Goal: Information Seeking & Learning: Compare options

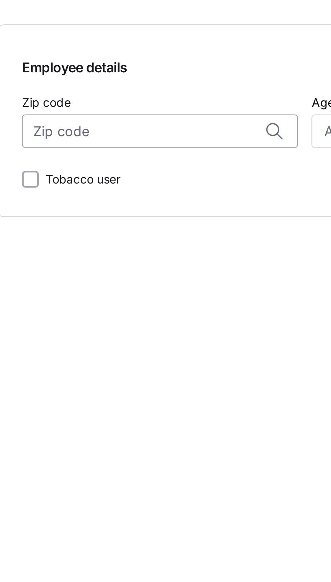
click at [30, 151] on input "Zip code" at bounding box center [66, 150] width 111 height 14
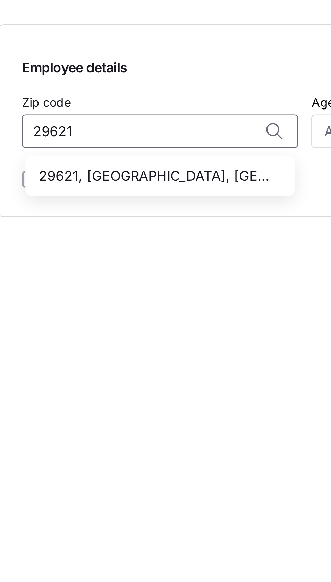
click at [84, 168] on span "29621, [GEOGRAPHIC_DATA], [GEOGRAPHIC_DATA]" at bounding box center [65, 168] width 95 height 8
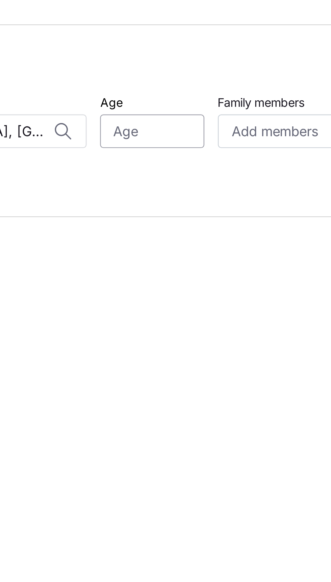
type input "29621, [GEOGRAPHIC_DATA], [GEOGRAPHIC_DATA]"
click at [151, 149] on input "Age" at bounding box center [148, 150] width 42 height 14
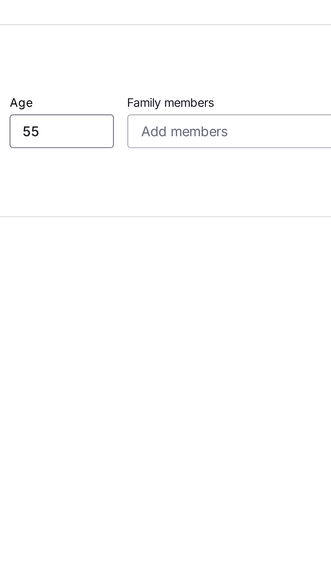
type input "55"
click at [206, 151] on span "Add members" at bounding box center [197, 150] width 34 height 8
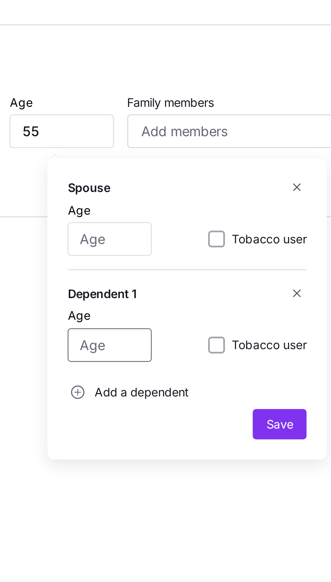
click at [166, 234] on input "Age" at bounding box center [168, 236] width 34 height 14
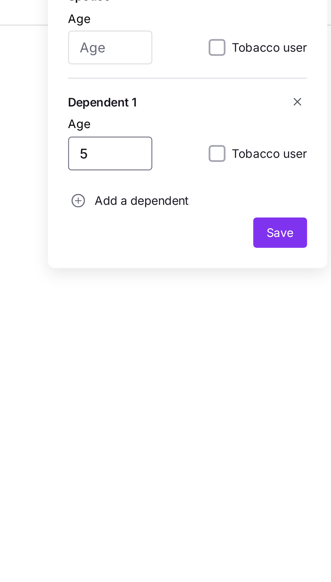
type input "55"
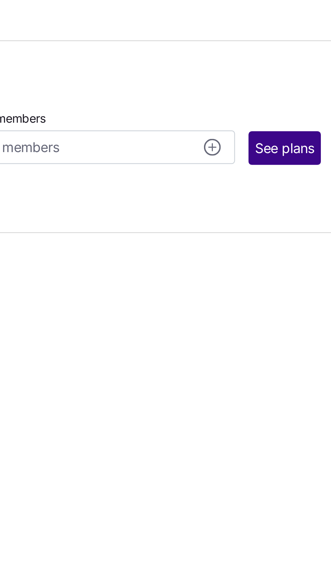
click at [304, 148] on span "See plans" at bounding box center [306, 150] width 24 height 8
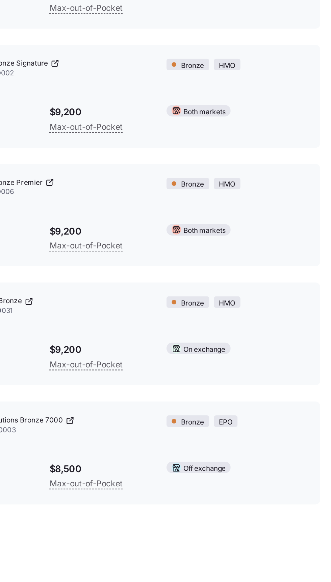
click at [279, 533] on main "Zip code 29621 Age [DEMOGRAPHIC_DATA] Tobacco No Family members 0 Edit Sorted b…" at bounding box center [165, 291] width 331 height 582
click at [281, 532] on main "Zip code 29621 Age [DEMOGRAPHIC_DATA] Tobacco No Family members 0 Edit Sorted b…" at bounding box center [165, 291] width 331 height 582
click at [277, 531] on main "Zip code 29621 Age [DEMOGRAPHIC_DATA] Tobacco No Family members 0 Edit Sorted b…" at bounding box center [165, 291] width 331 height 582
